Goal: Task Accomplishment & Management: Complete application form

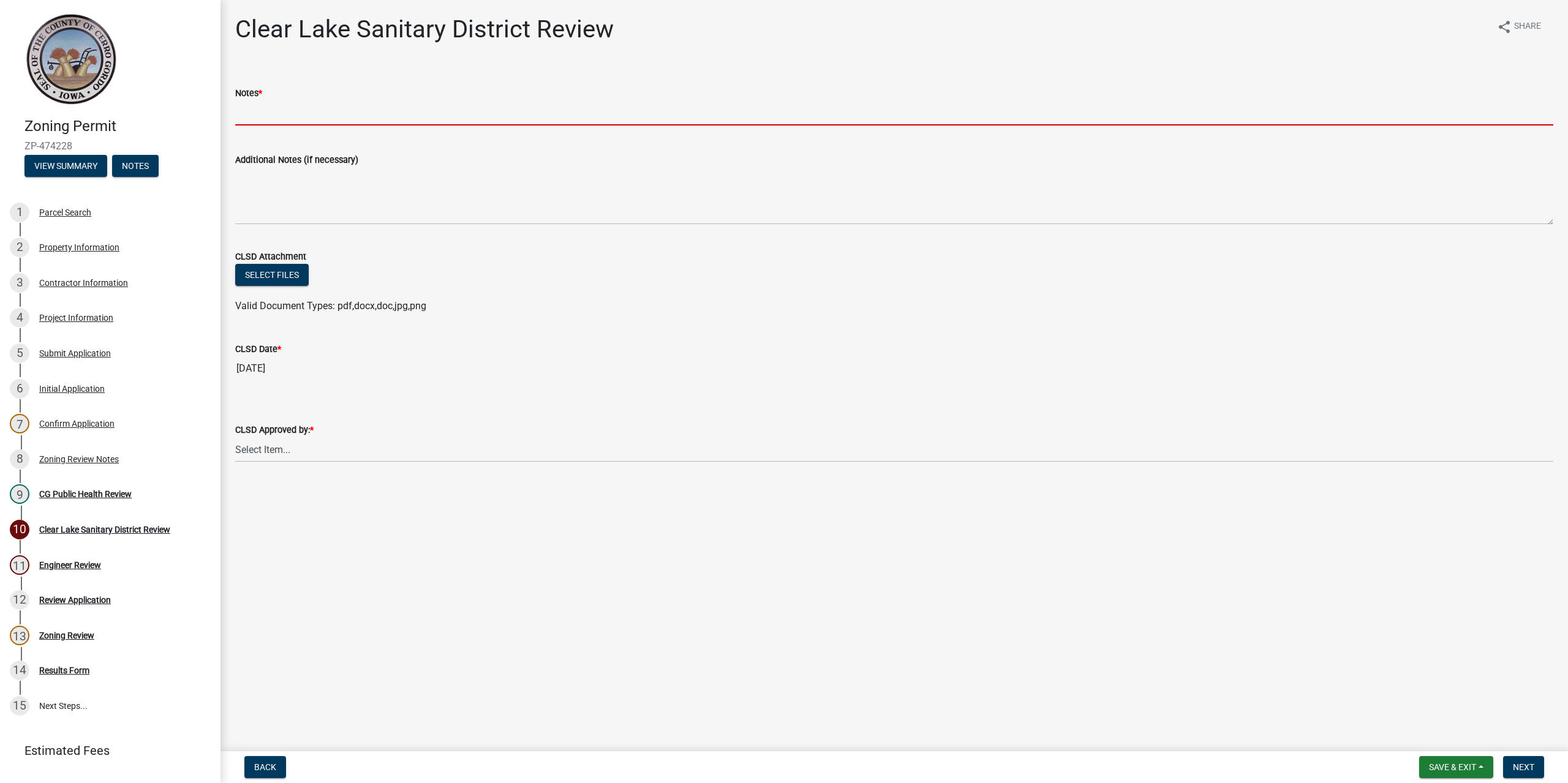
click at [317, 116] on input "Notes *" at bounding box center [893, 112] width 1317 height 25
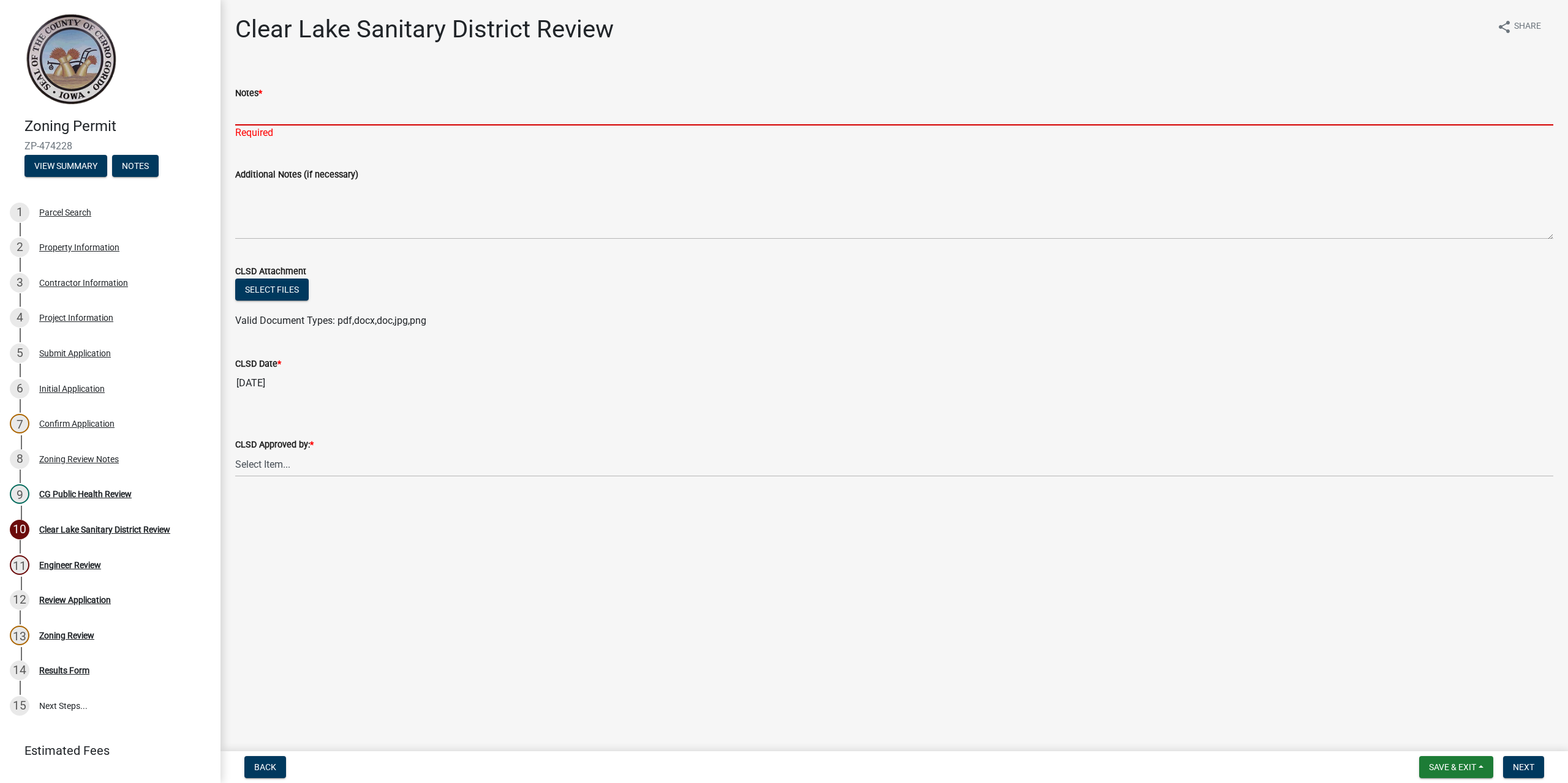
click at [310, 114] on input "Notes *" at bounding box center [893, 112] width 1317 height 25
type input "See attached Letter"
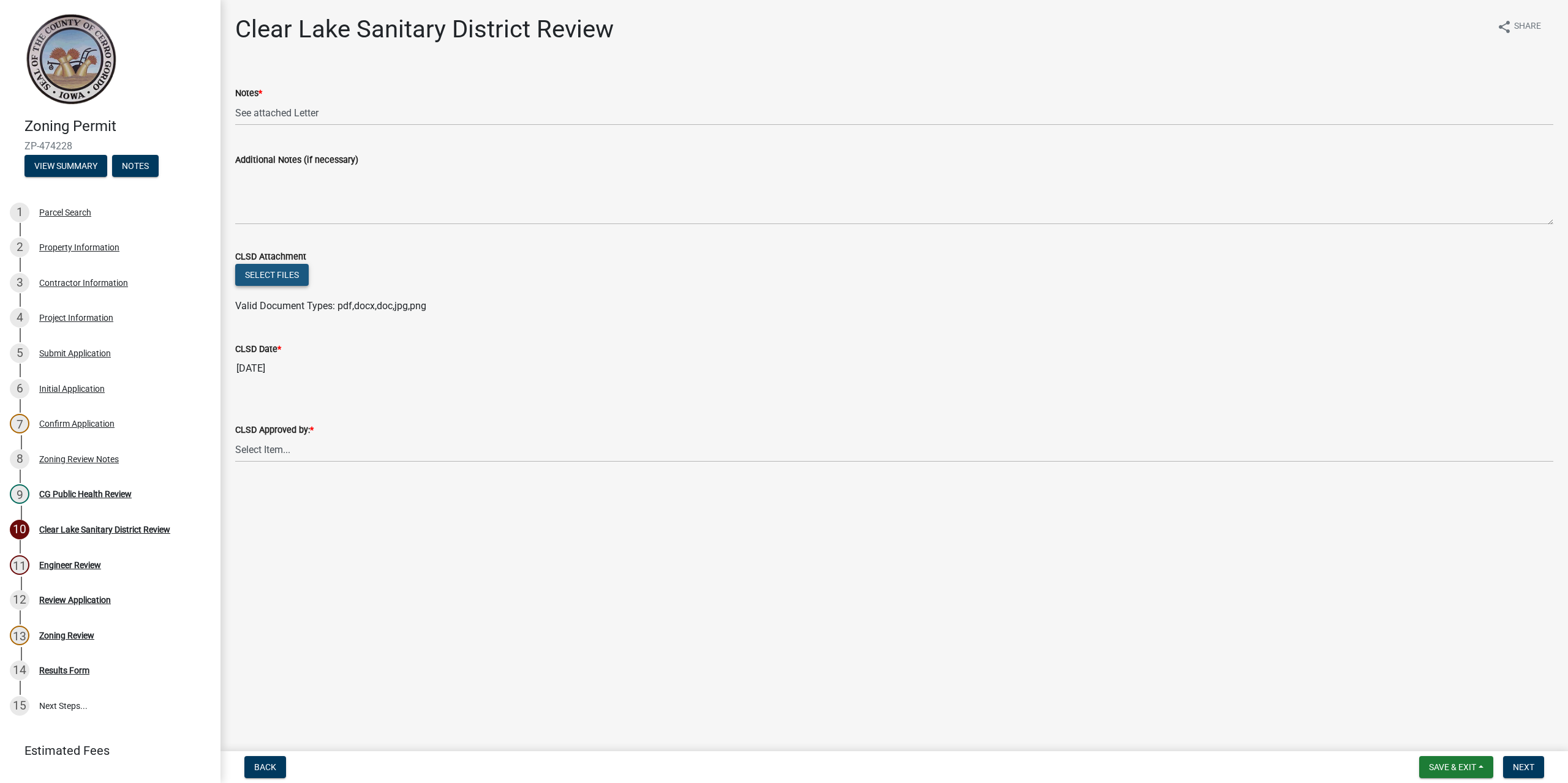
click at [272, 288] on div "Select files" at bounding box center [893, 276] width 1317 height 25
click at [280, 272] on button "Select files" at bounding box center [271, 275] width 73 height 22
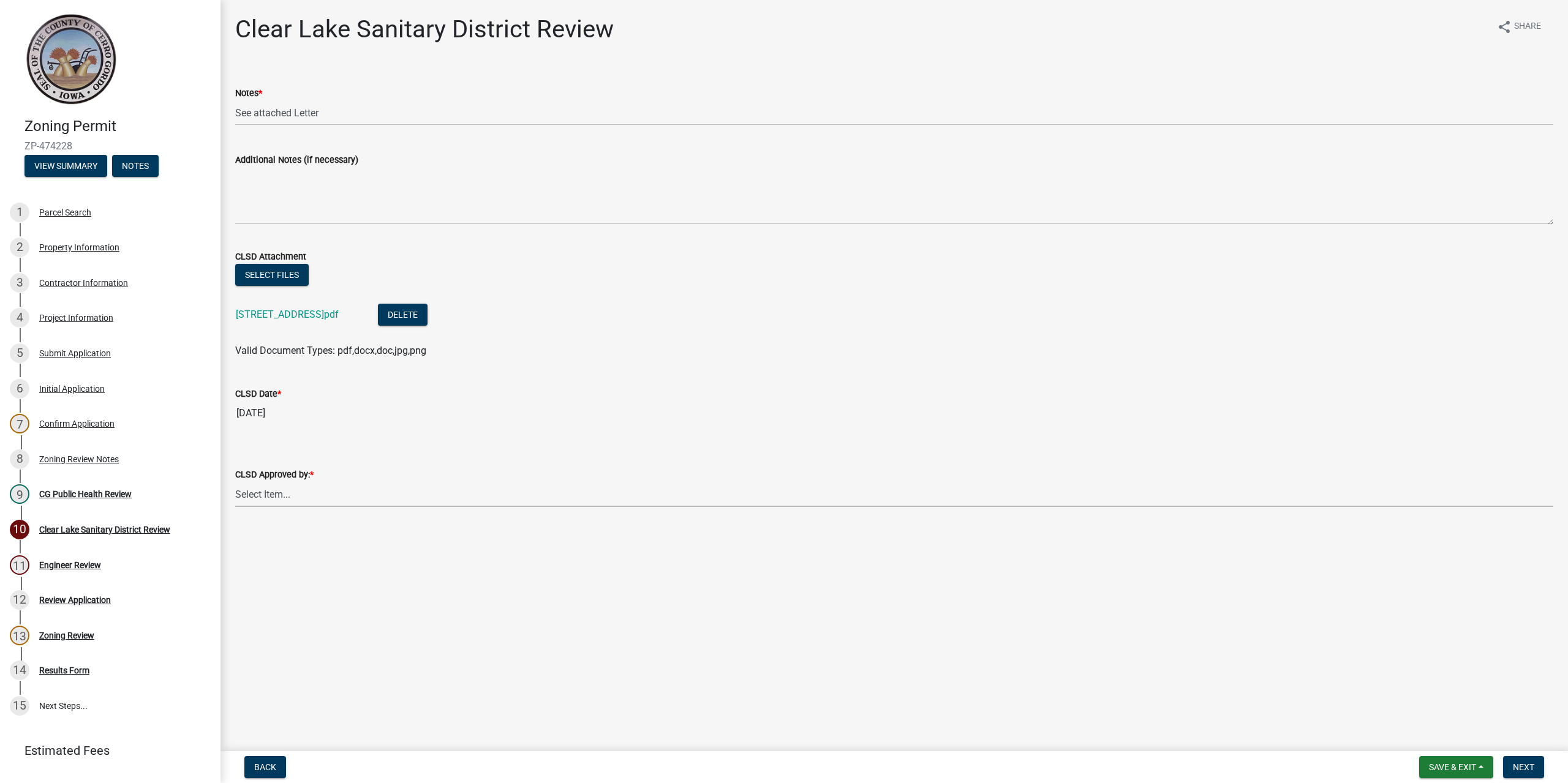
click at [309, 496] on select "Select Item... [PERSON_NAME] [PERSON_NAME]" at bounding box center [893, 494] width 1317 height 25
click at [235, 481] on select "Select Item... [PERSON_NAME] [PERSON_NAME]" at bounding box center [893, 494] width 1317 height 25
select select "dad87867-eb21-4dcc-b0aa-47f6a00bed0a"
click at [1459, 766] on span "Save & Exit" at bounding box center [1452, 767] width 47 height 10
click at [1435, 700] on button "Save" at bounding box center [1444, 706] width 98 height 30
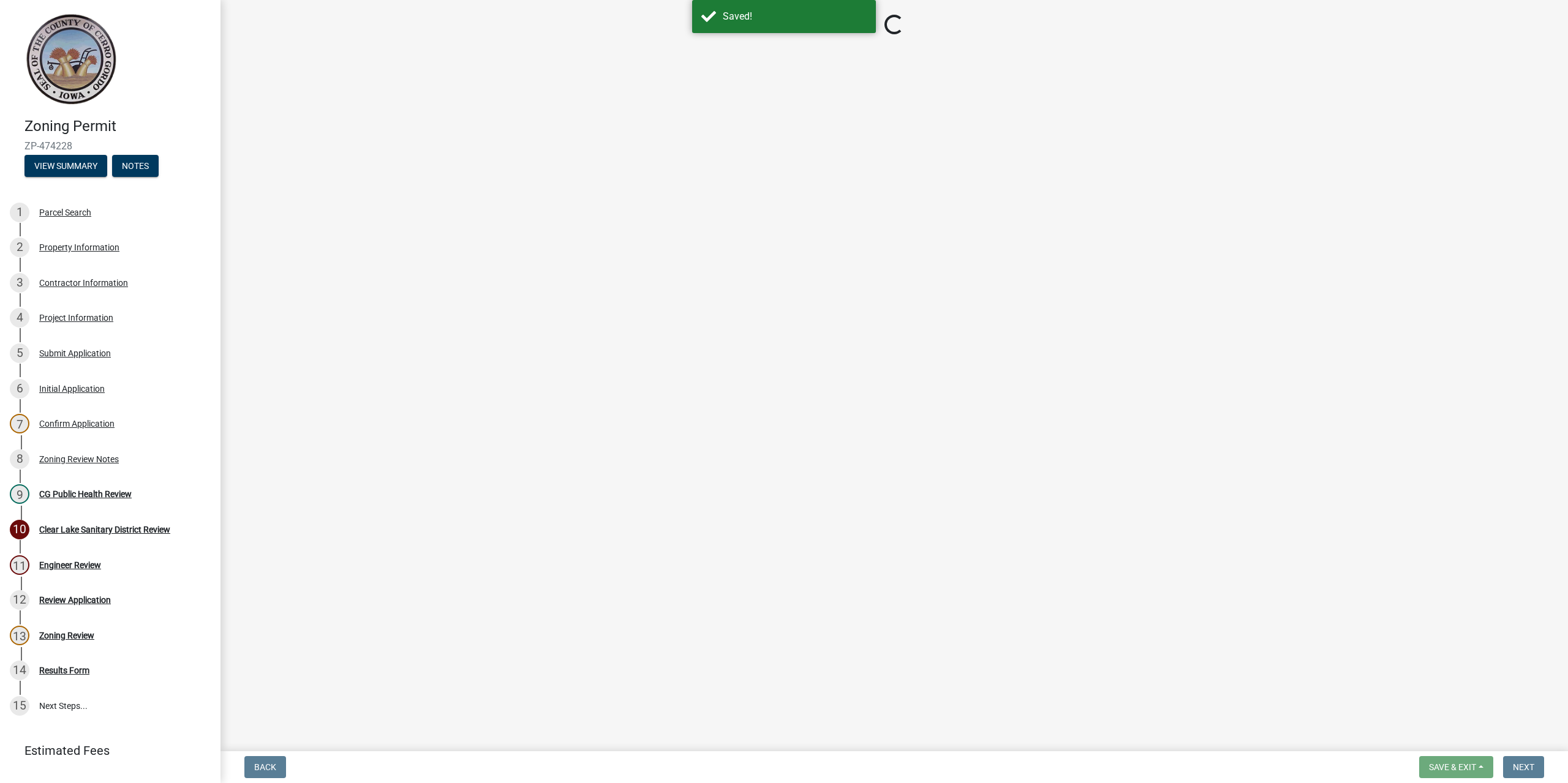
select select "dad87867-eb21-4dcc-b0aa-47f6a00bed0a"
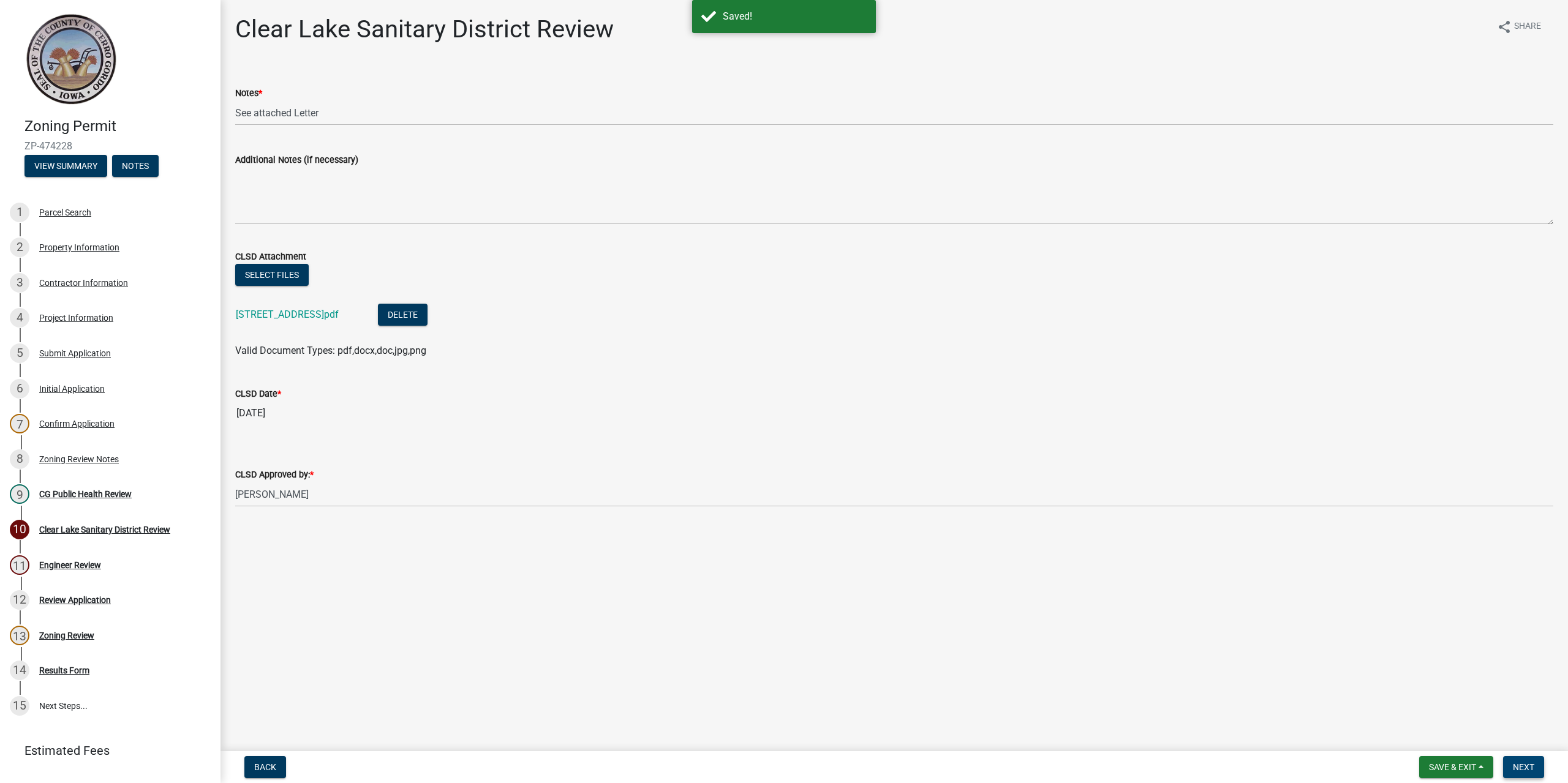
click at [1523, 769] on span "Next" at bounding box center [1523, 767] width 21 height 10
